Goal: Communication & Community: Share content

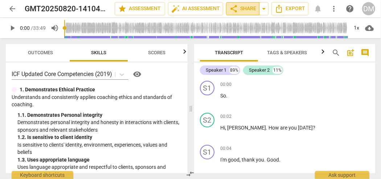
click at [241, 10] on span "share Share" at bounding box center [243, 8] width 27 height 9
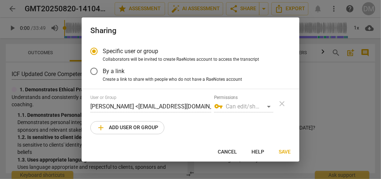
click at [134, 125] on span "add Add user or group" at bounding box center [128, 127] width 62 height 9
radio input "false"
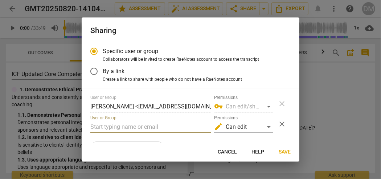
click at [125, 122] on input "text" at bounding box center [150, 127] width 121 height 12
paste input "[PERSON_NAME][EMAIL_ADDRESS][DOMAIN_NAME]"
type input "[PERSON_NAME][EMAIL_ADDRESS][DOMAIN_NAME]"
click at [284, 151] on span "Save" at bounding box center [285, 151] width 12 height 7
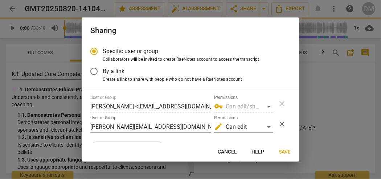
radio input "false"
type input "[PERSON_NAME] <[PERSON_NAME][EMAIL_ADDRESS][DOMAIN_NAME]>"
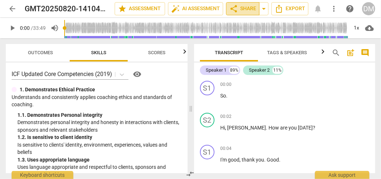
click at [244, 9] on span "share Share" at bounding box center [243, 8] width 27 height 9
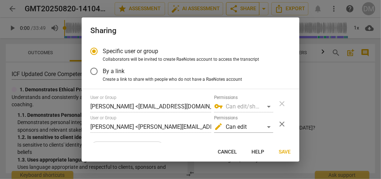
radio input "false"
click at [94, 70] on input "By a link" at bounding box center [93, 70] width 17 height 17
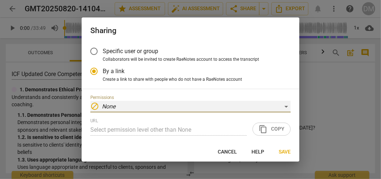
click at [279, 104] on div "block None" at bounding box center [190, 107] width 201 height 12
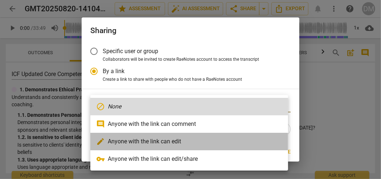
click at [163, 143] on li "edit Anyone with the link can edit" at bounding box center [189, 141] width 198 height 17
radio input "false"
type input "[URL][DOMAIN_NAME]"
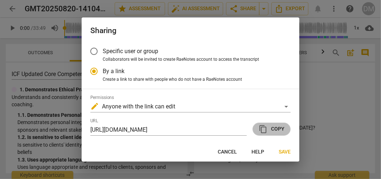
click at [275, 128] on span "content_copy Copy" at bounding box center [272, 129] width 26 height 9
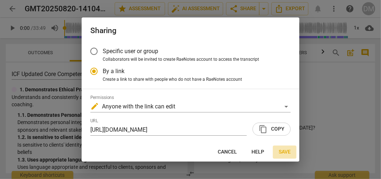
click at [286, 151] on span "Save" at bounding box center [285, 151] width 12 height 7
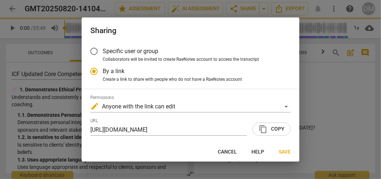
radio input "false"
